Goal: Task Accomplishment & Management: Manage account settings

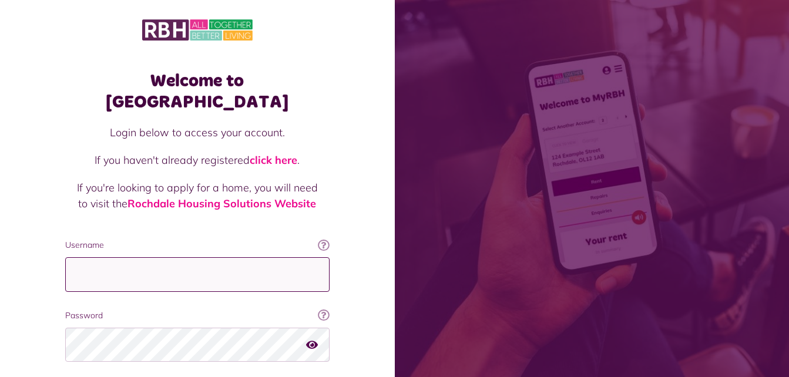
click at [211, 260] on input "Username" at bounding box center [197, 274] width 264 height 35
type input "**********"
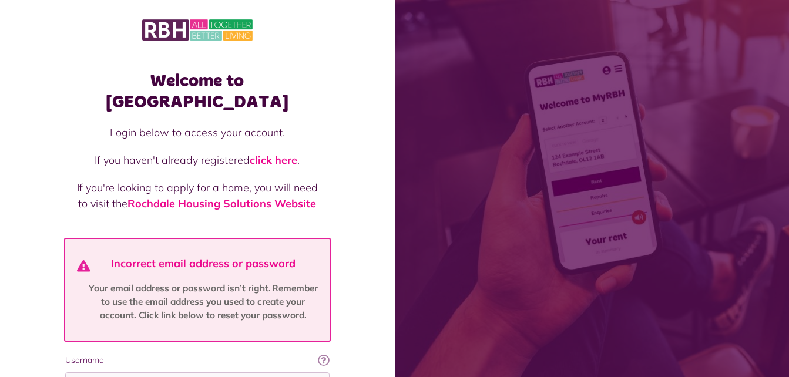
click at [362, 337] on div "Welcome to [GEOGRAPHIC_DATA] Login below to access your account. If you haven't…" at bounding box center [197, 294] width 395 height 588
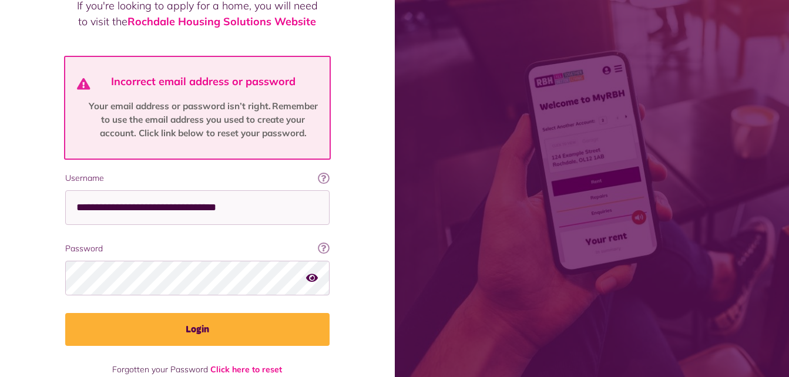
scroll to position [188, 0]
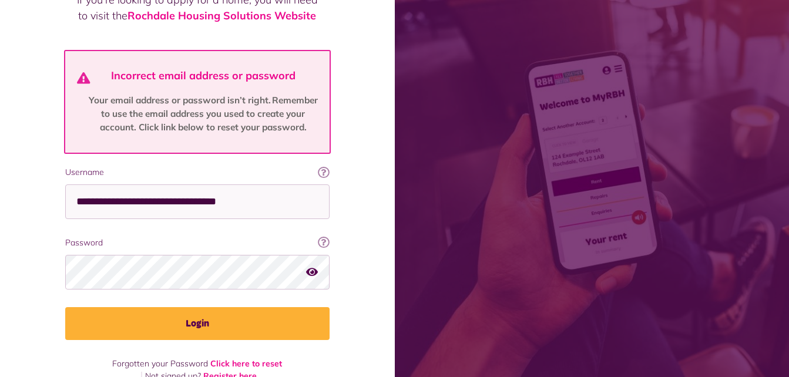
click at [311, 264] on button "button" at bounding box center [312, 272] width 12 height 16
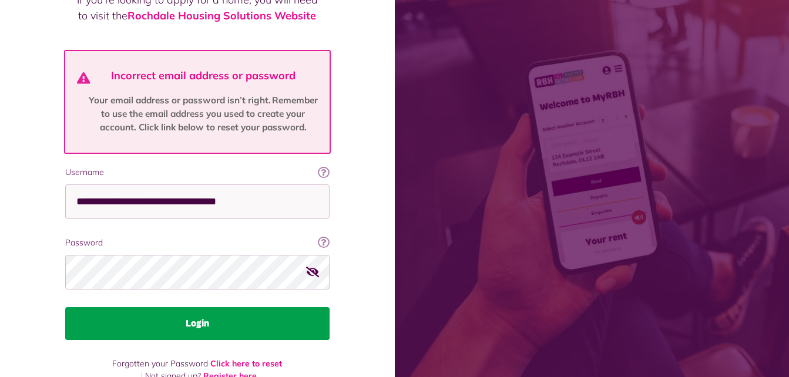
click at [257, 307] on button "Login" at bounding box center [197, 323] width 264 height 33
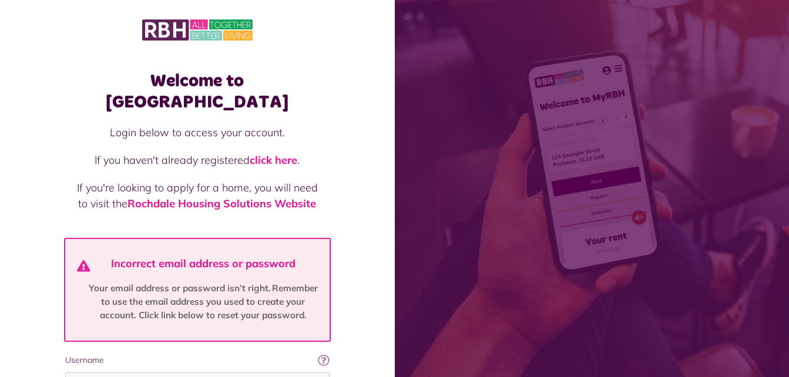
click at [372, 330] on div "Welcome to MyRBH Login below to access your account. If you haven't already reg…" at bounding box center [197, 294] width 395 height 588
click at [386, 295] on div "Welcome to MyRBH Login below to access your account. If you haven't already reg…" at bounding box center [197, 294] width 395 height 588
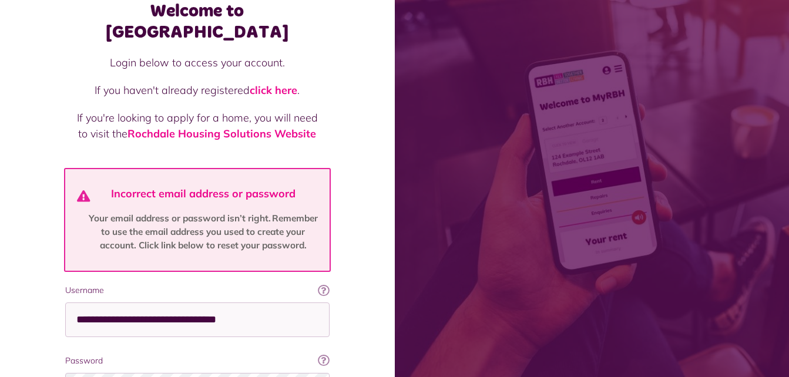
scroll to position [70, 0]
click at [348, 341] on div "Welcome to MyRBH Login below to access your account. If you haven't already reg…" at bounding box center [197, 224] width 395 height 588
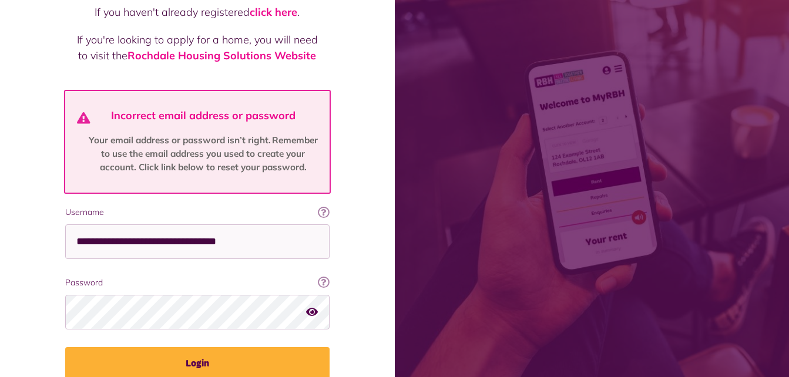
scroll to position [164, 0]
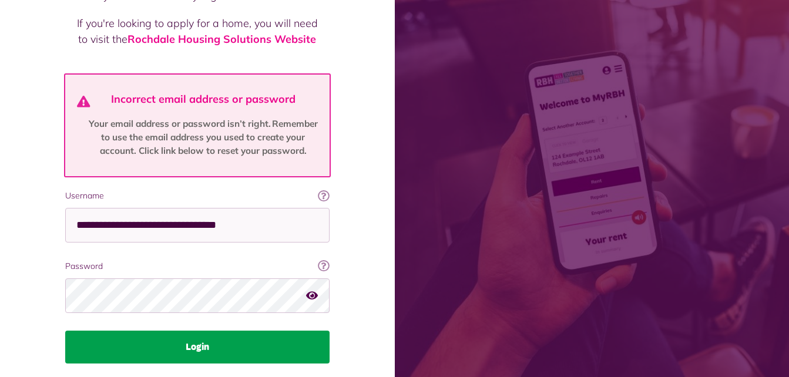
click at [244, 331] on button "Login" at bounding box center [197, 347] width 264 height 33
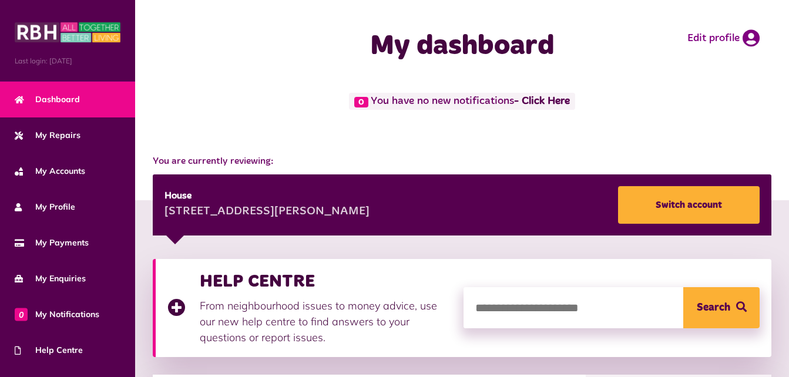
click at [659, 129] on div "0 You have no new notifications - Click Here" at bounding box center [462, 112] width 630 height 38
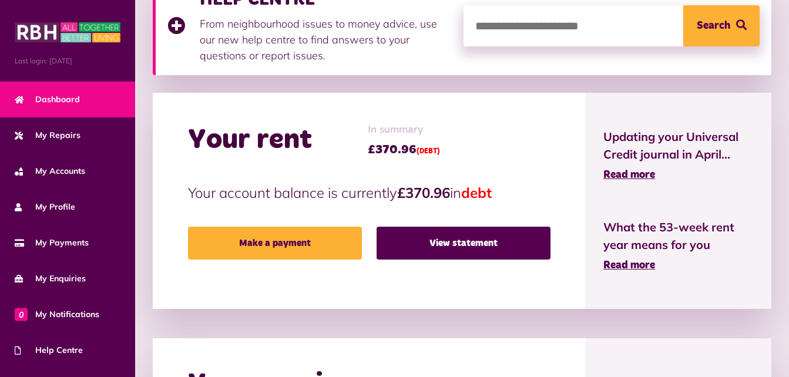
scroll to position [305, 0]
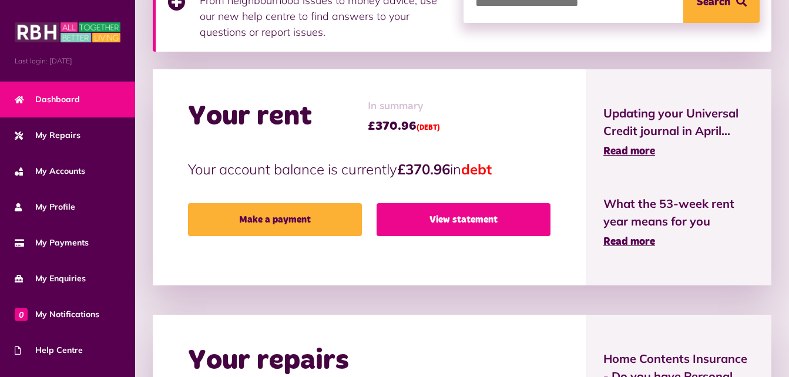
click at [451, 224] on link "View statement" at bounding box center [464, 219] width 174 height 33
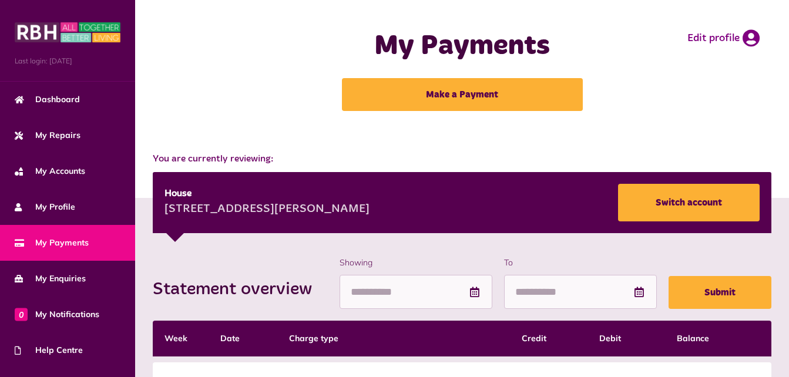
click at [624, 93] on div "My Payments Make a Payment Edit profile" at bounding box center [462, 70] width 630 height 117
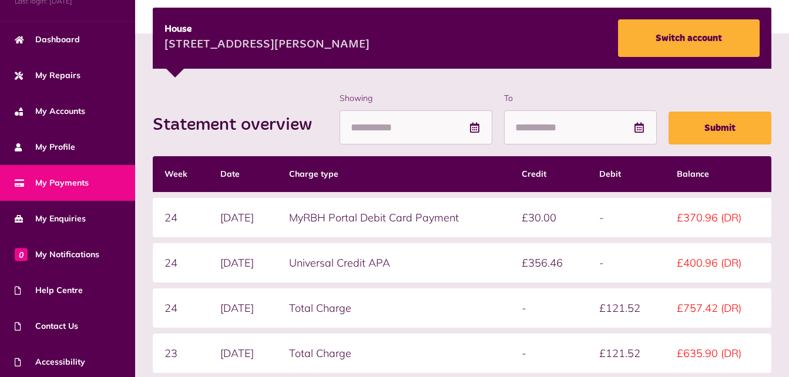
scroll to position [98, 0]
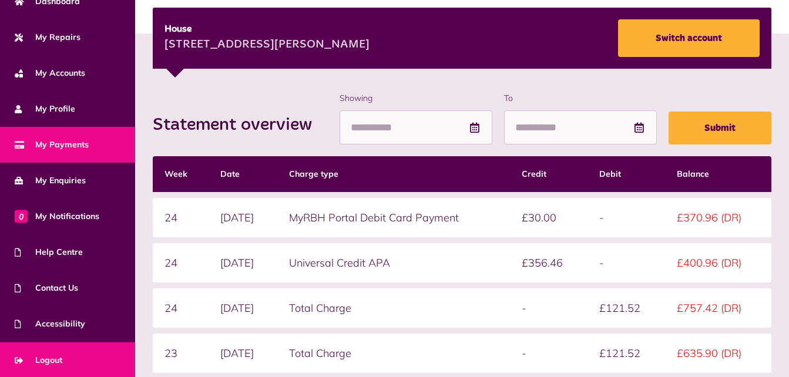
click at [66, 356] on link "Logout" at bounding box center [67, 360] width 135 height 36
